Goal: Task Accomplishment & Management: Use online tool/utility

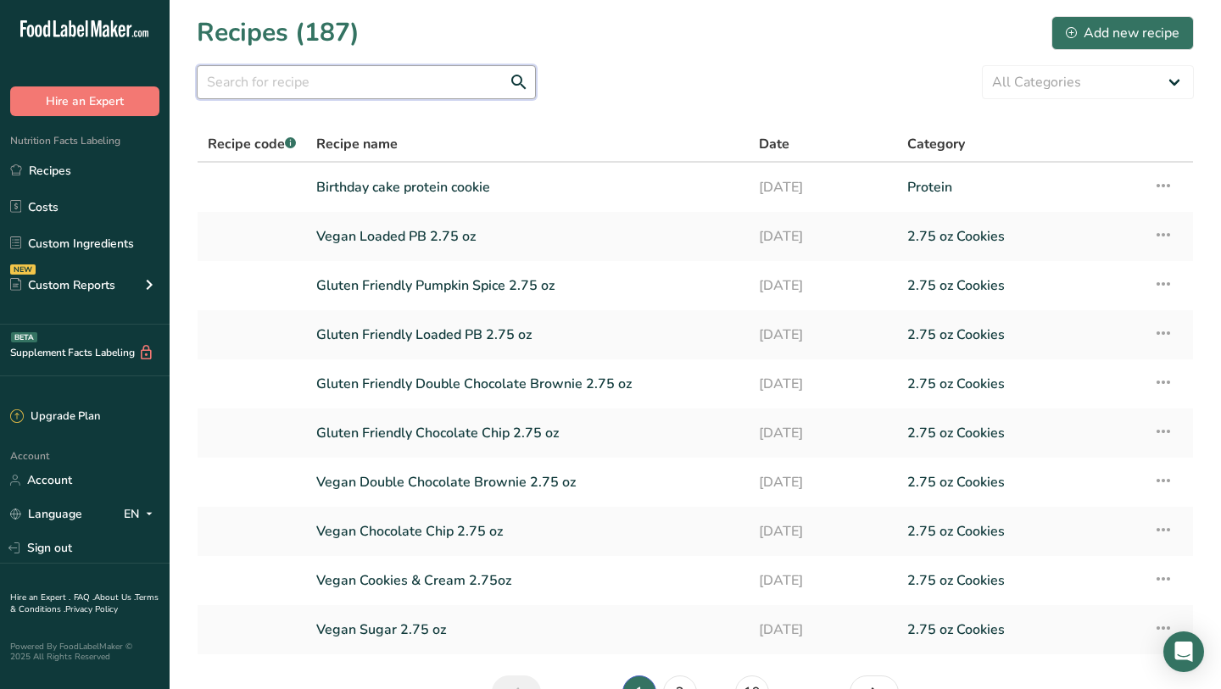
click at [392, 78] on input "text" at bounding box center [366, 82] width 339 height 34
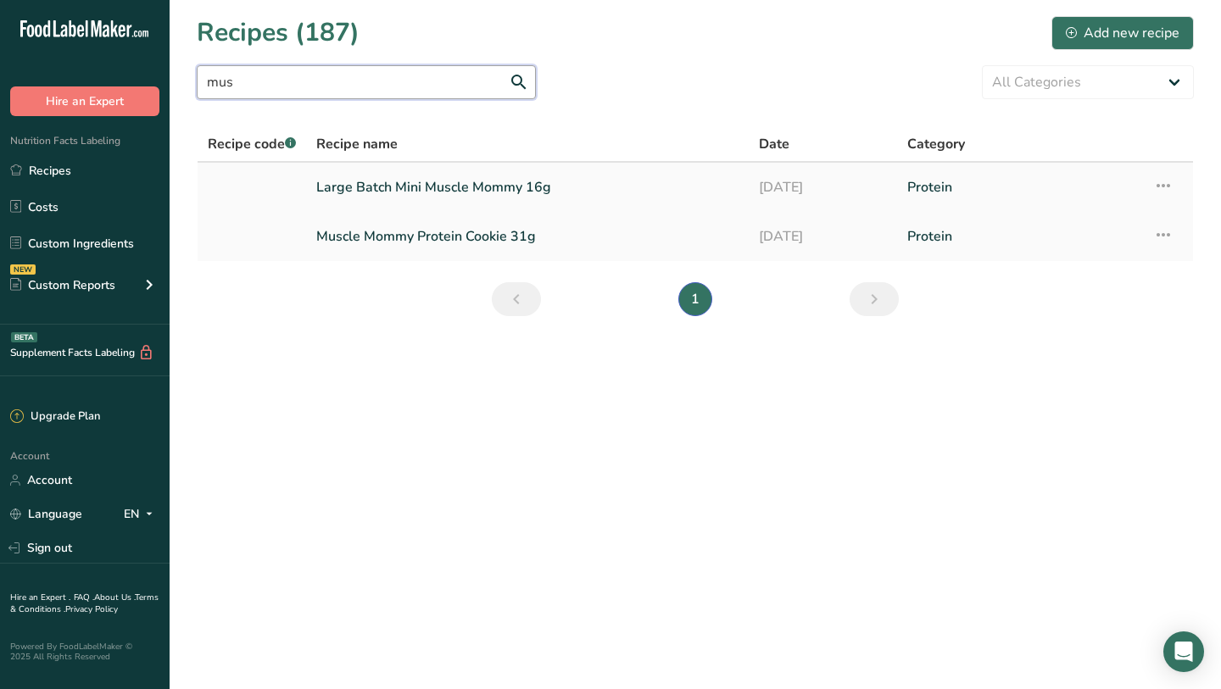
type input "mus"
click at [451, 180] on link "Large Batch Mini Muscle Mommy 16g" at bounding box center [527, 188] width 422 height 36
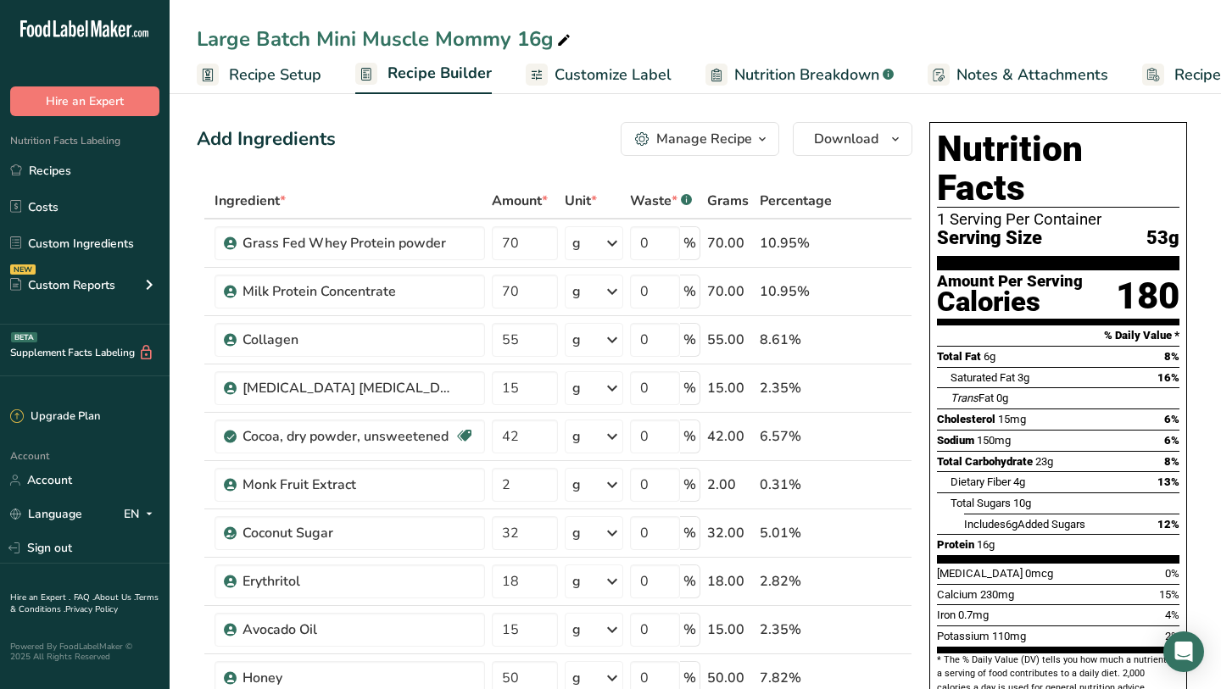
click at [1109, 270] on section "Amount Per Serving Calories 180" at bounding box center [1058, 297] width 242 height 55
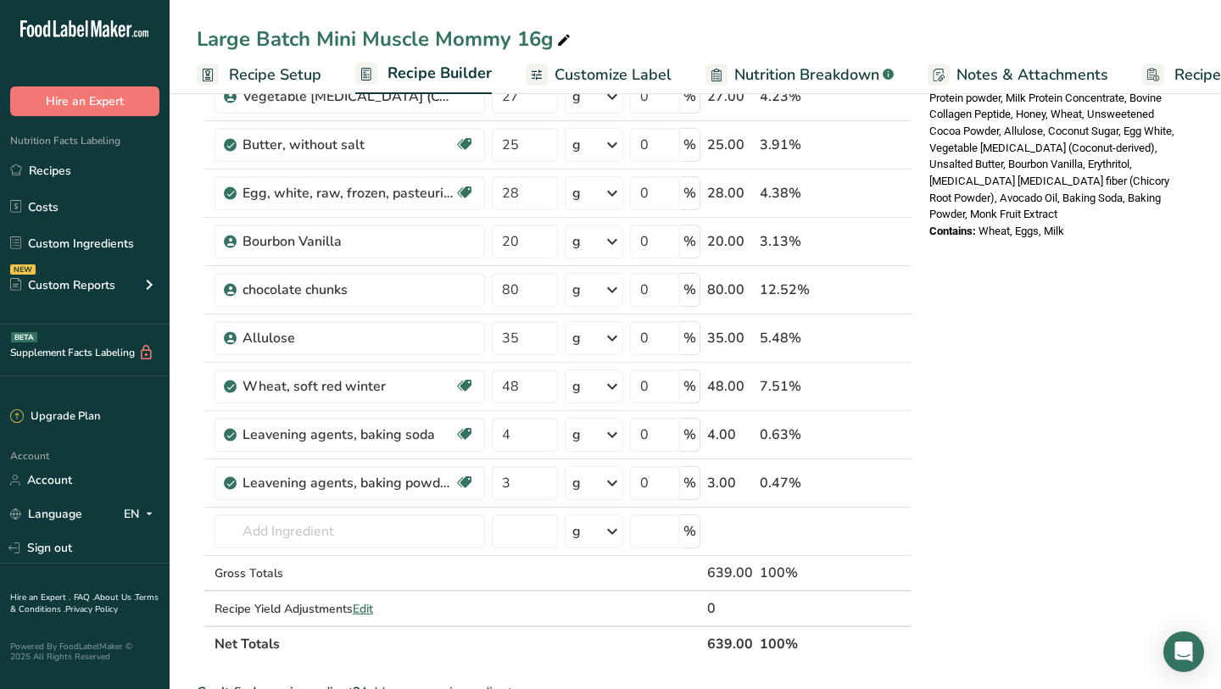
scroll to position [696, 0]
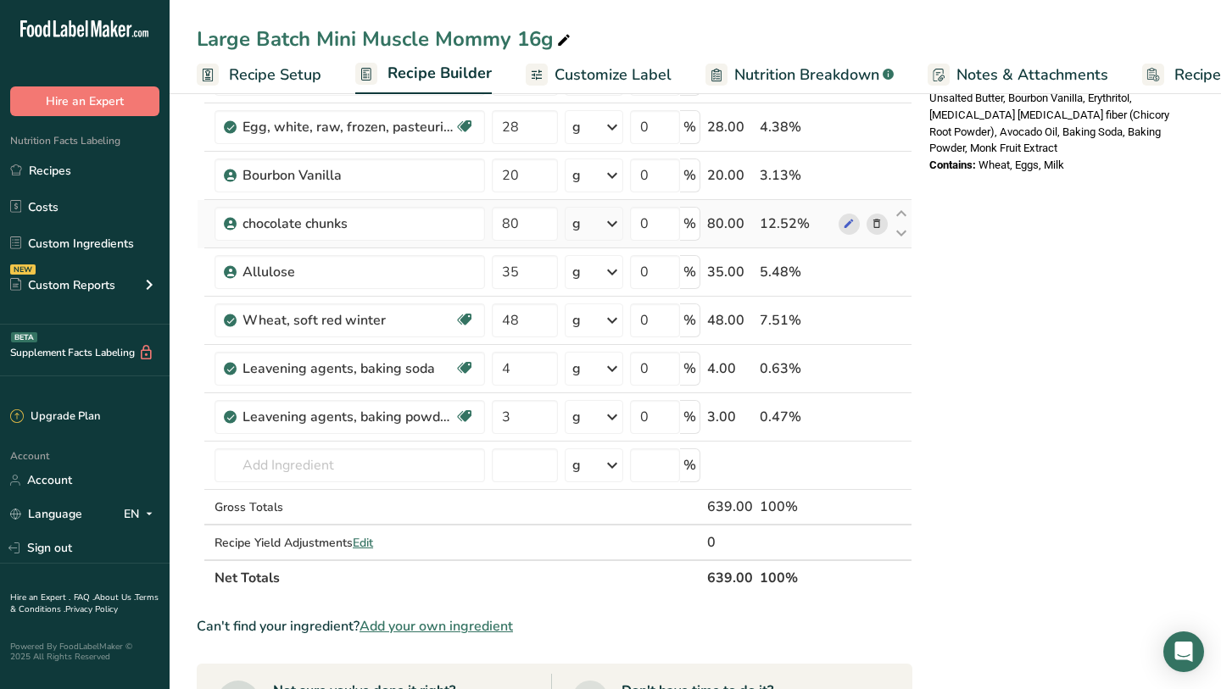
click at [878, 226] on icon at bounding box center [877, 224] width 12 height 18
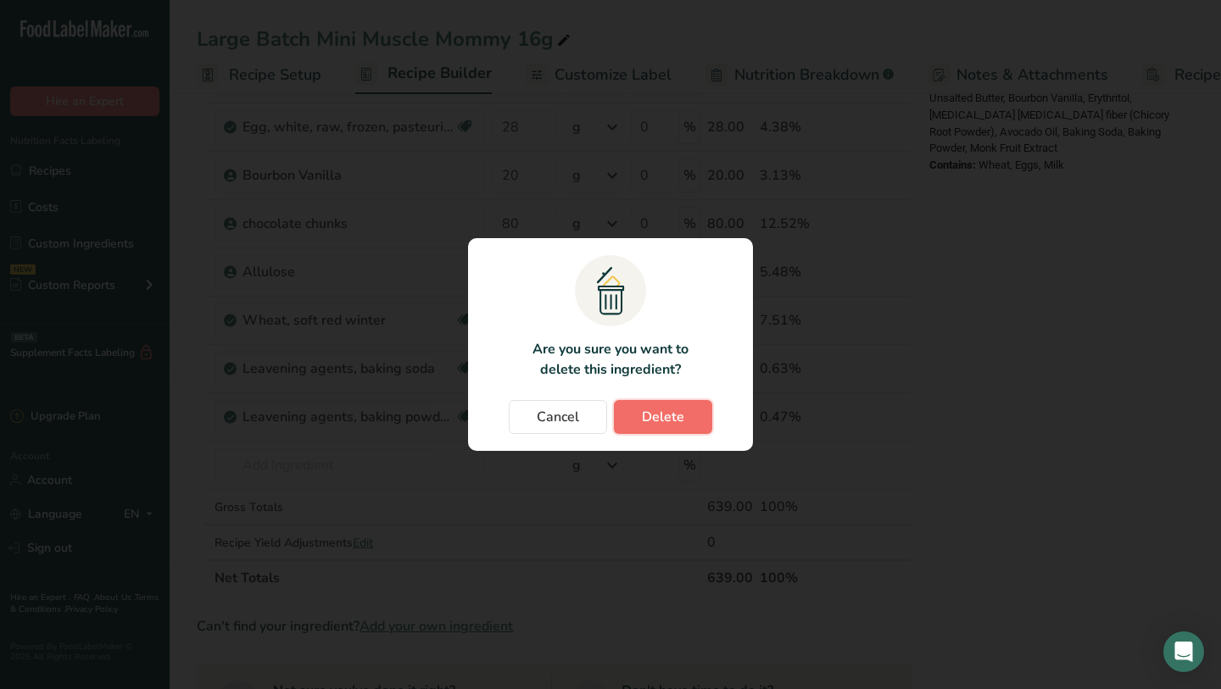
click at [647, 413] on span "Delete" at bounding box center [663, 417] width 42 height 20
type input "35"
type input "48"
type input "4"
type input "3"
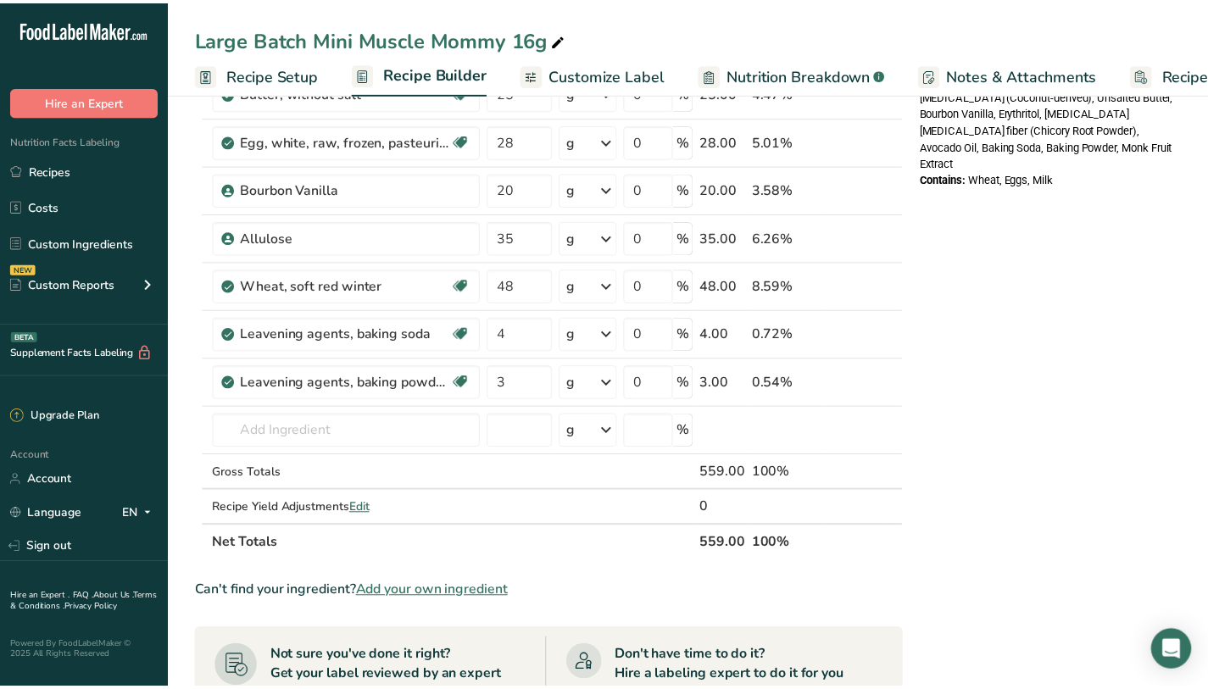
scroll to position [678, 0]
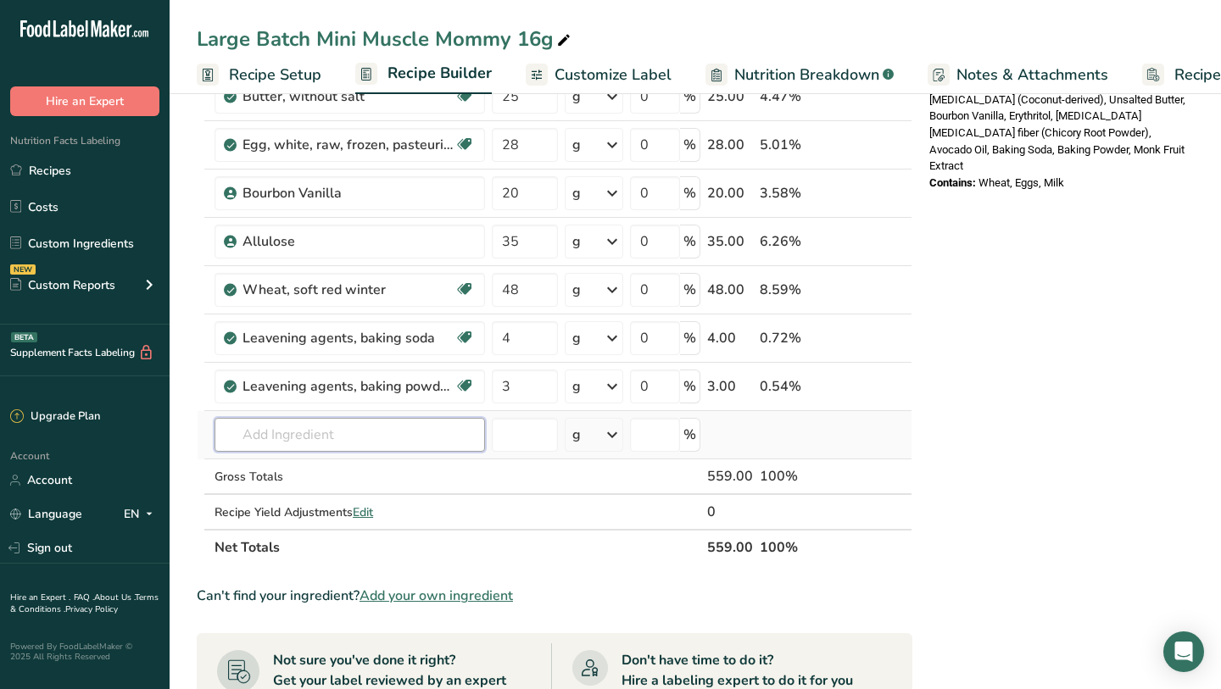
click at [422, 434] on input "text" at bounding box center [349, 435] width 270 height 34
type input "f"
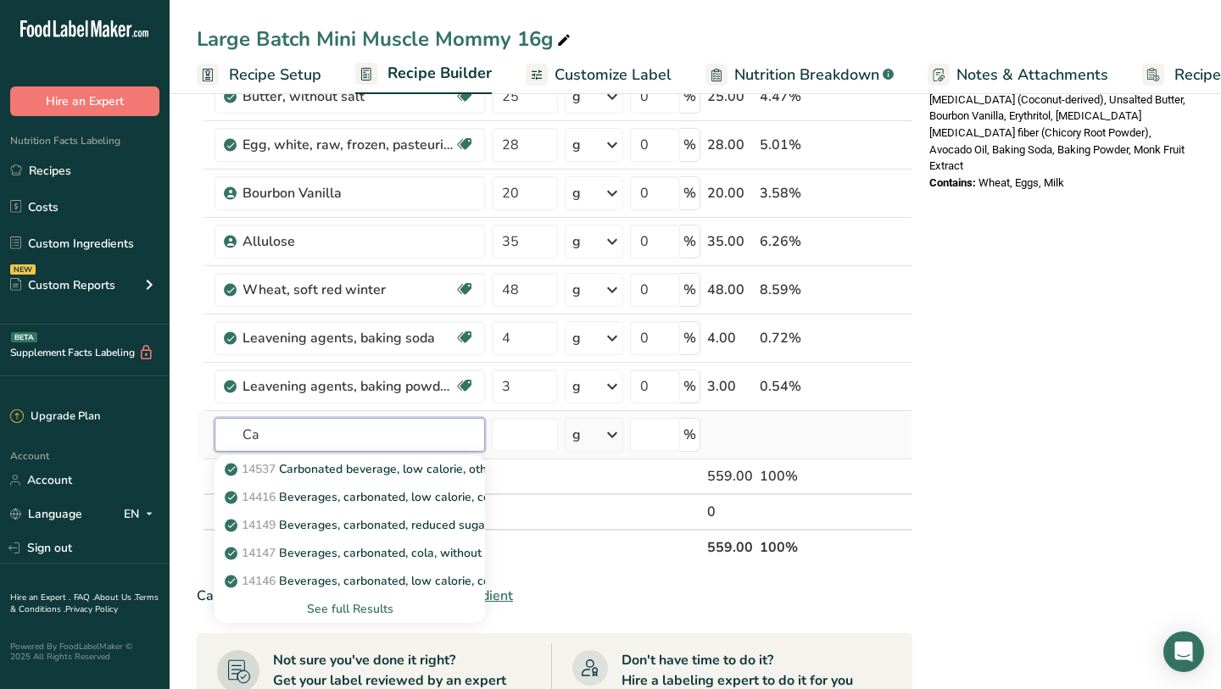
type input "C"
type input "espresso,"
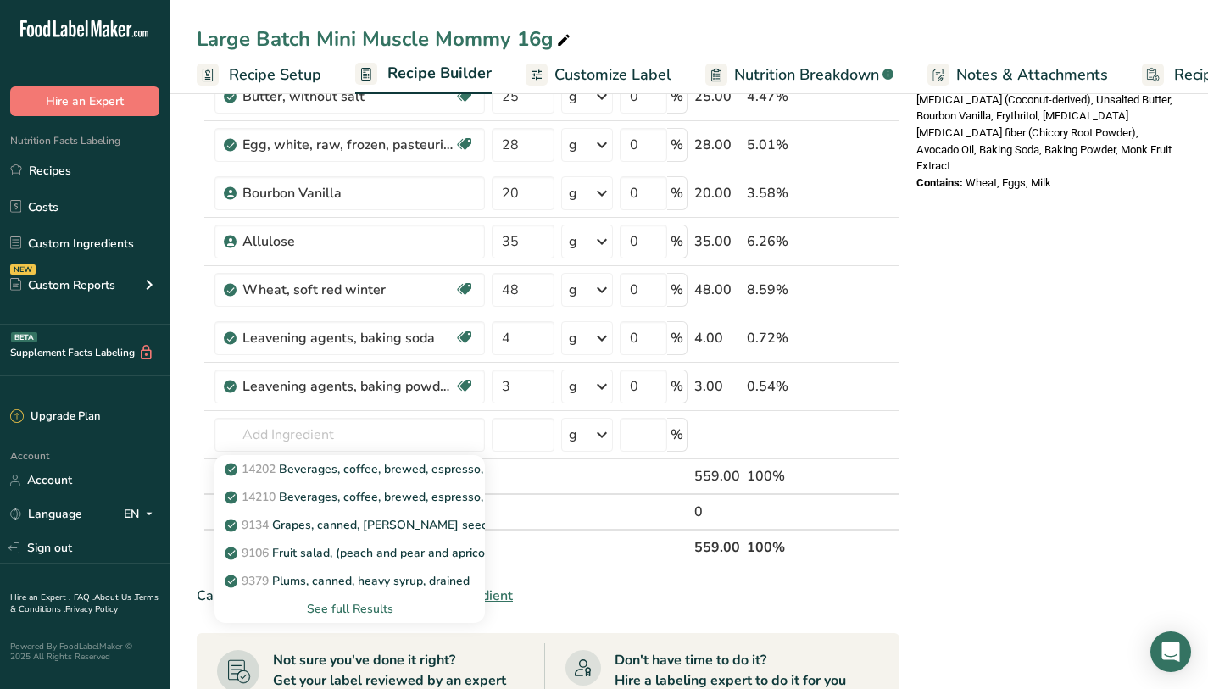
drag, startPoint x: 983, startPoint y: 342, endPoint x: 983, endPoint y: 365, distance: 22.9
click at [983, 344] on div "Nutrition Facts 1 Serving Per Container Serving Size 47g Amount Per Serving Cal…" at bounding box center [1045, 297] width 271 height 1721
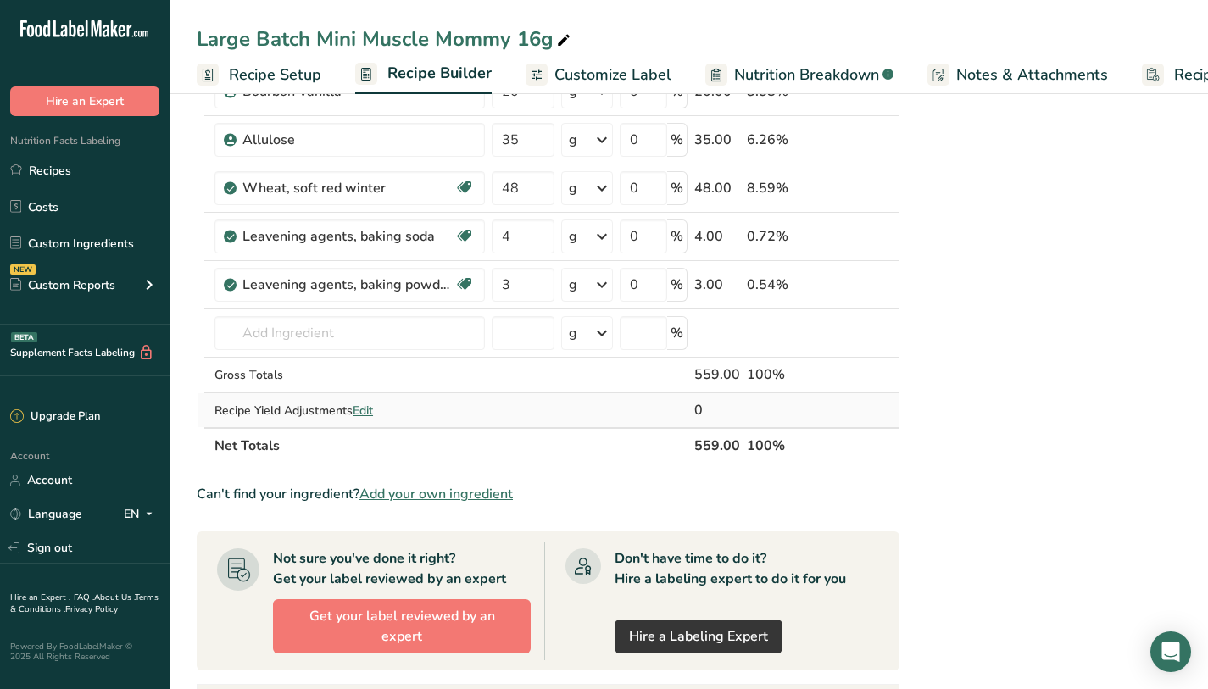
scroll to position [781, 0]
